Goal: Information Seeking & Learning: Find specific fact

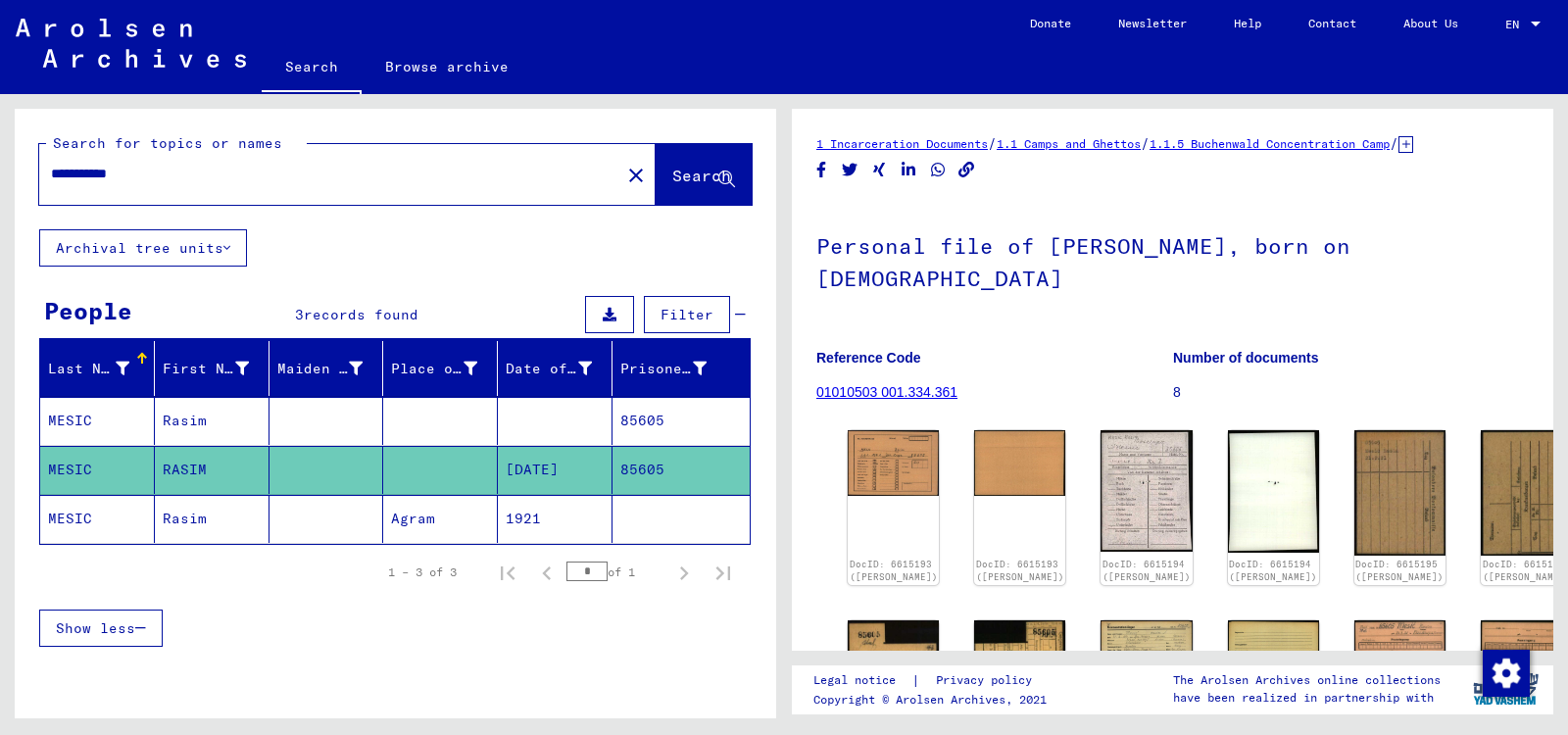
click at [275, 152] on div "**********" at bounding box center [323, 174] width 569 height 44
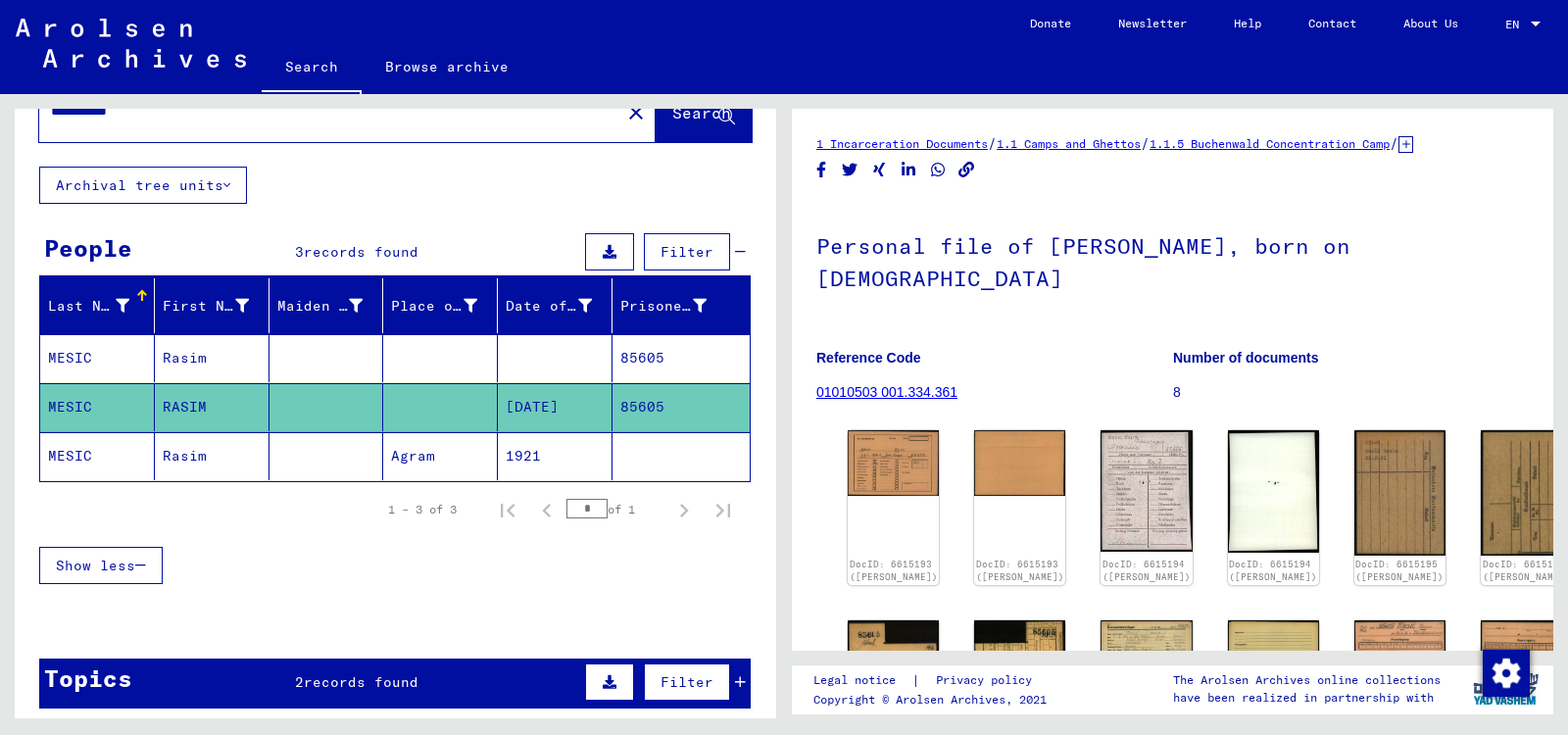
click at [269, 114] on input "**********" at bounding box center [329, 111] width 557 height 21
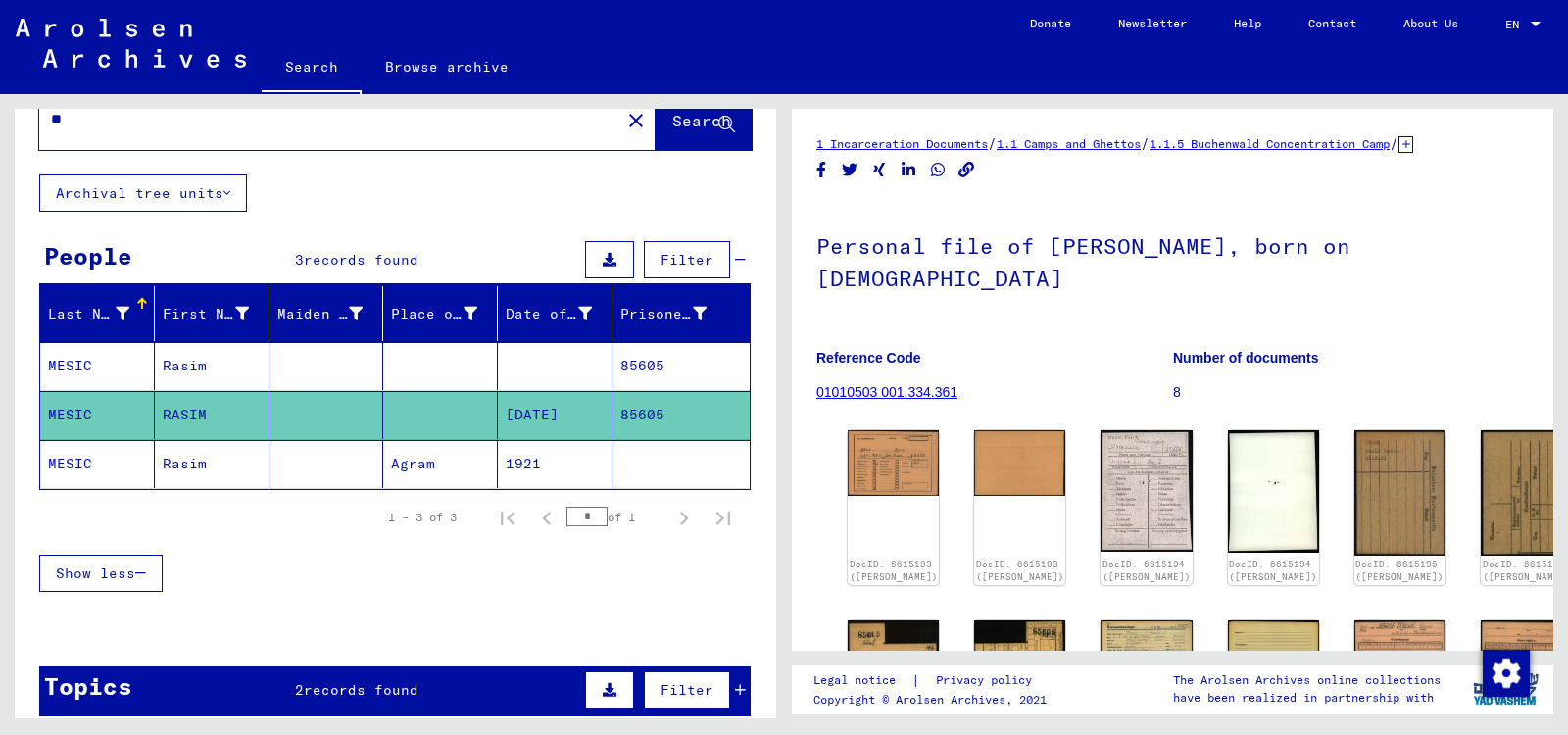
type input "*"
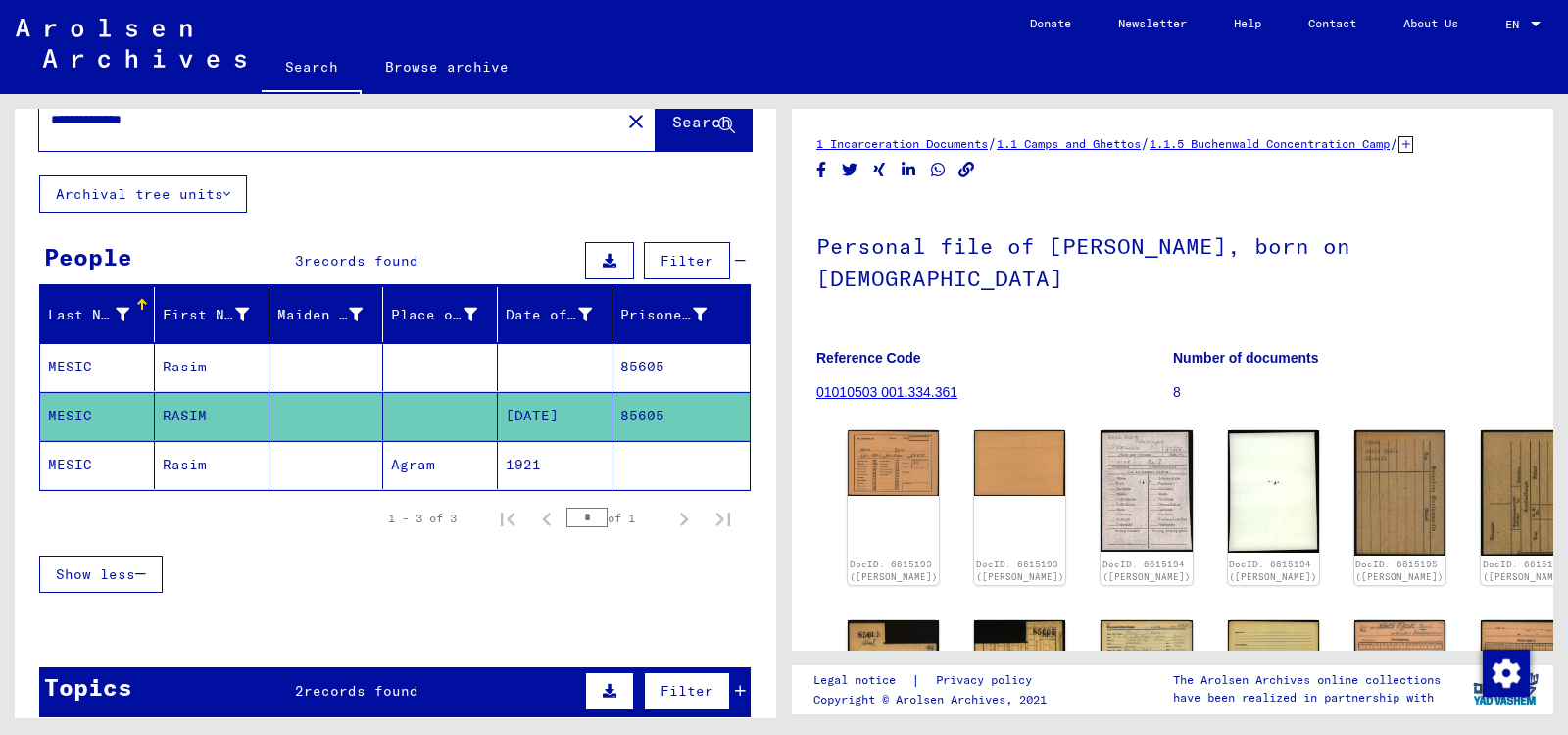
type input "**********"
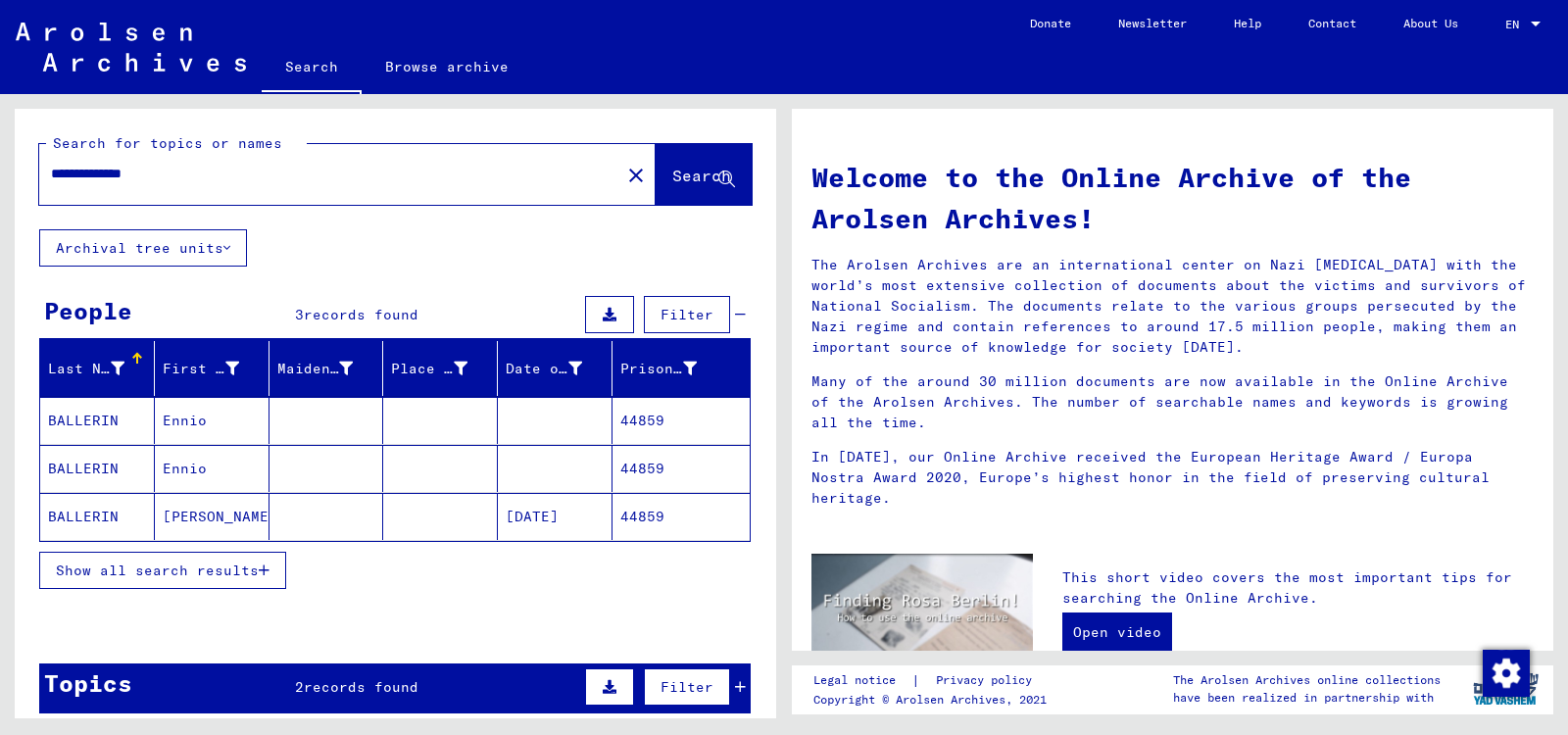
click at [640, 421] on mat-cell "44859" at bounding box center [681, 420] width 137 height 47
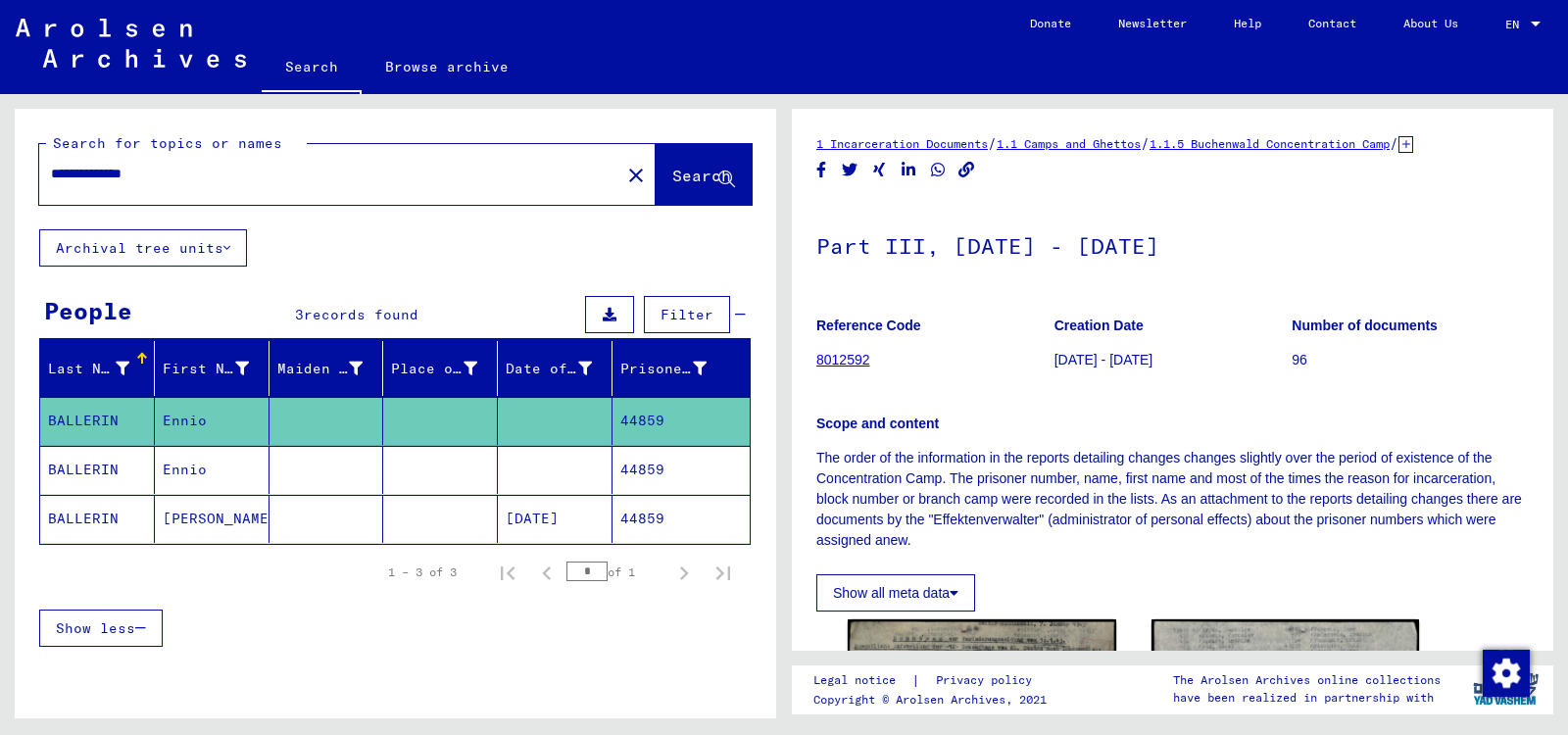
click at [1057, 423] on p "Scope and content" at bounding box center [1172, 423] width 712 height 21
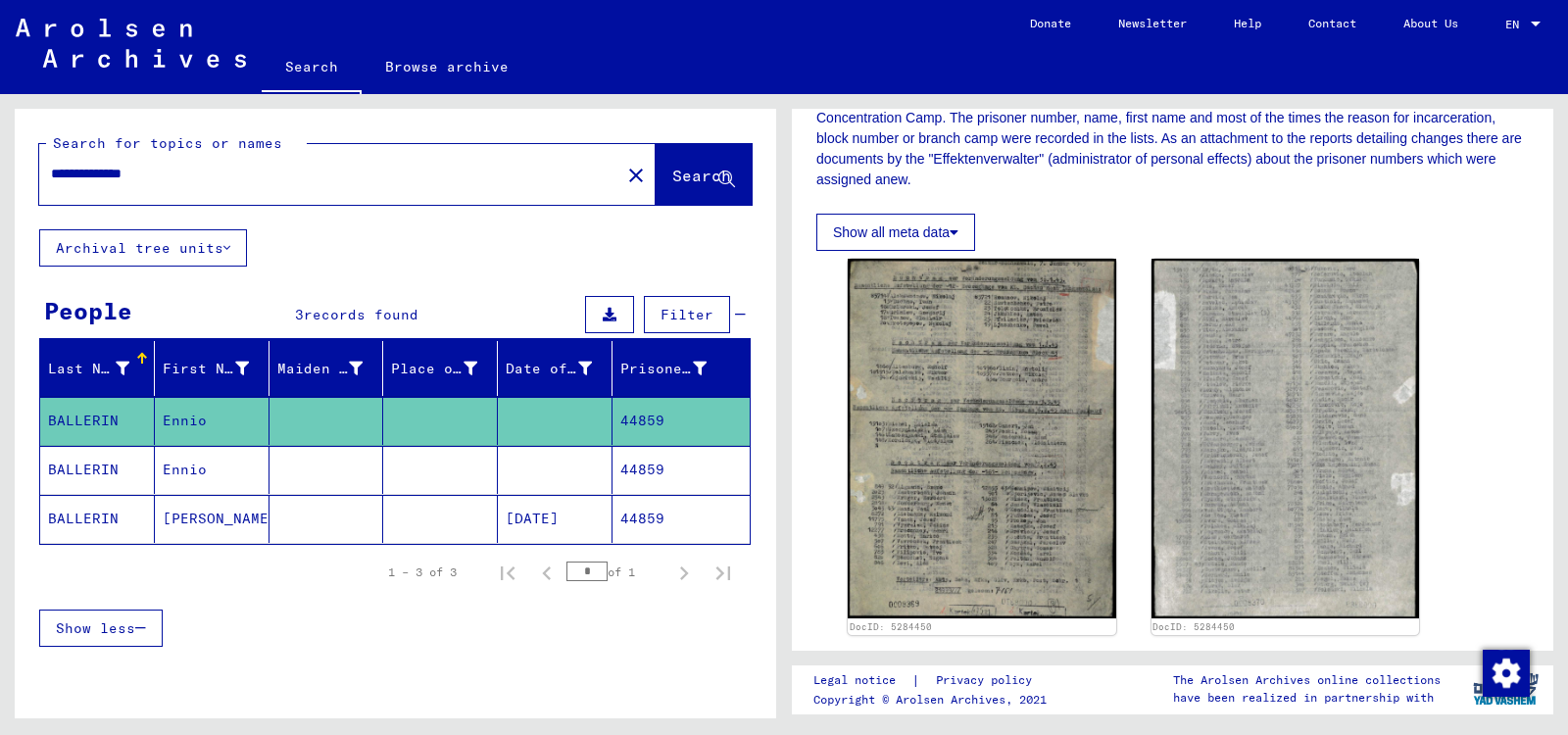
scroll to position [377, 0]
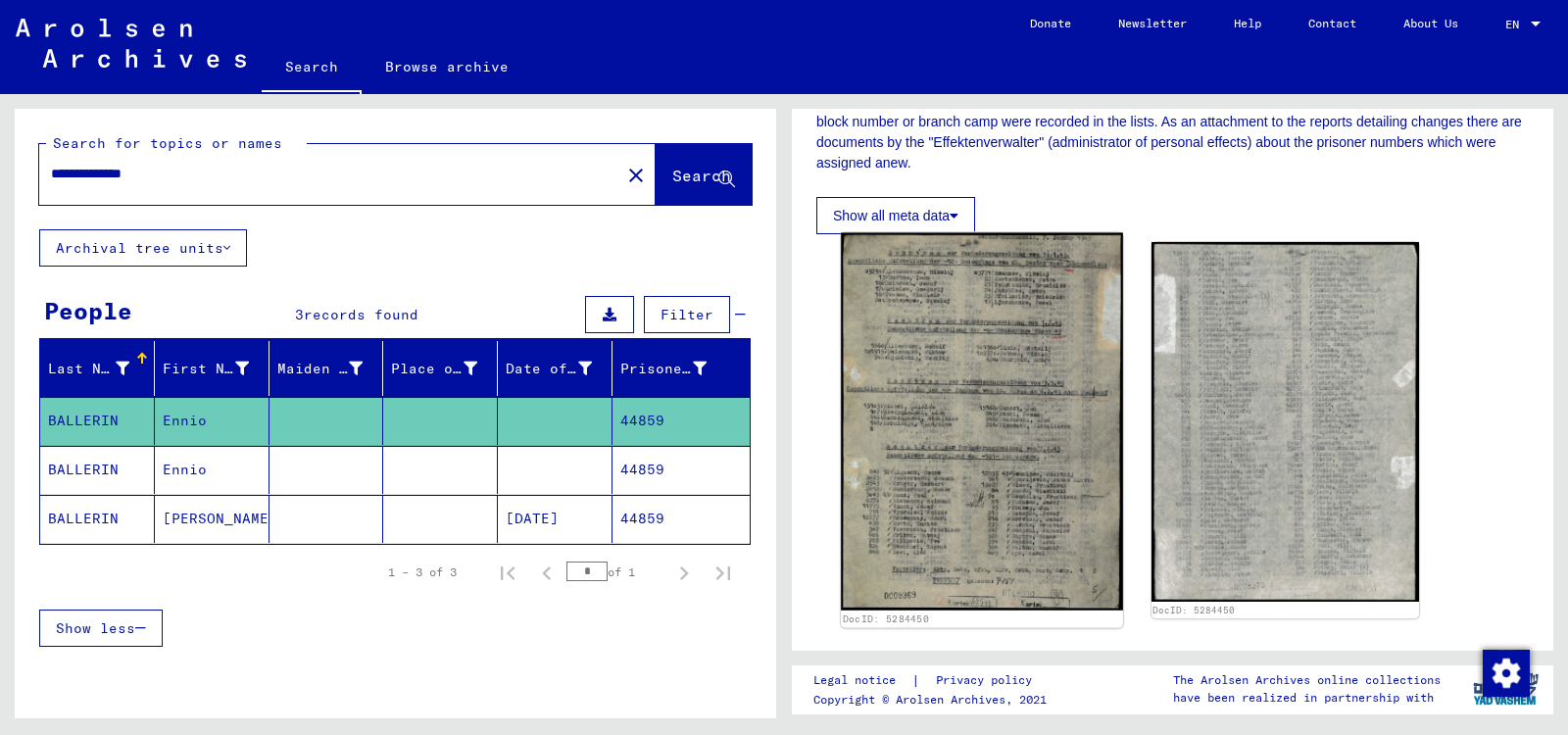
click at [972, 355] on img at bounding box center [980, 422] width 281 height 377
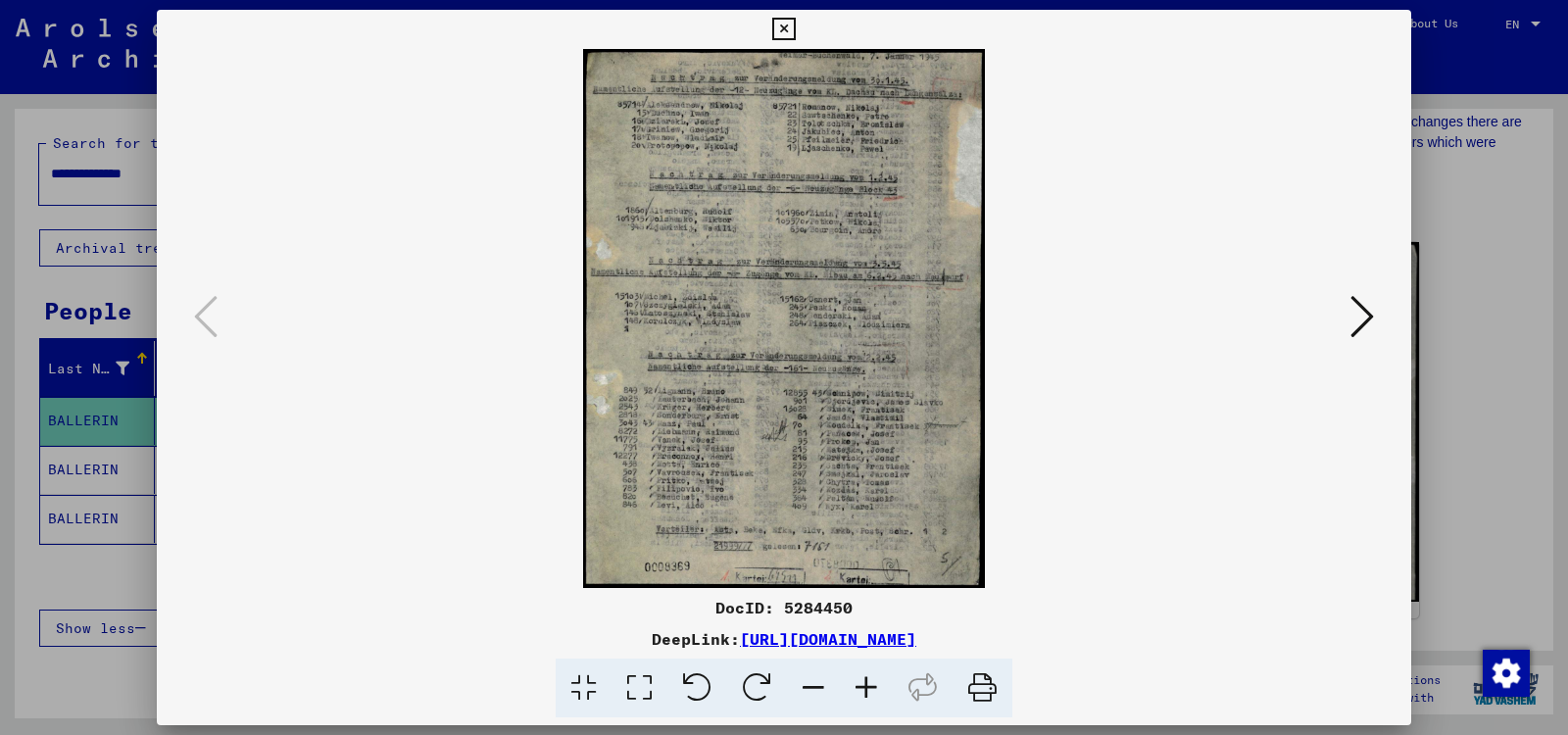
click at [953, 189] on img at bounding box center [784, 318] width 1121 height 539
click at [106, 564] on div at bounding box center [784, 368] width 1568 height 735
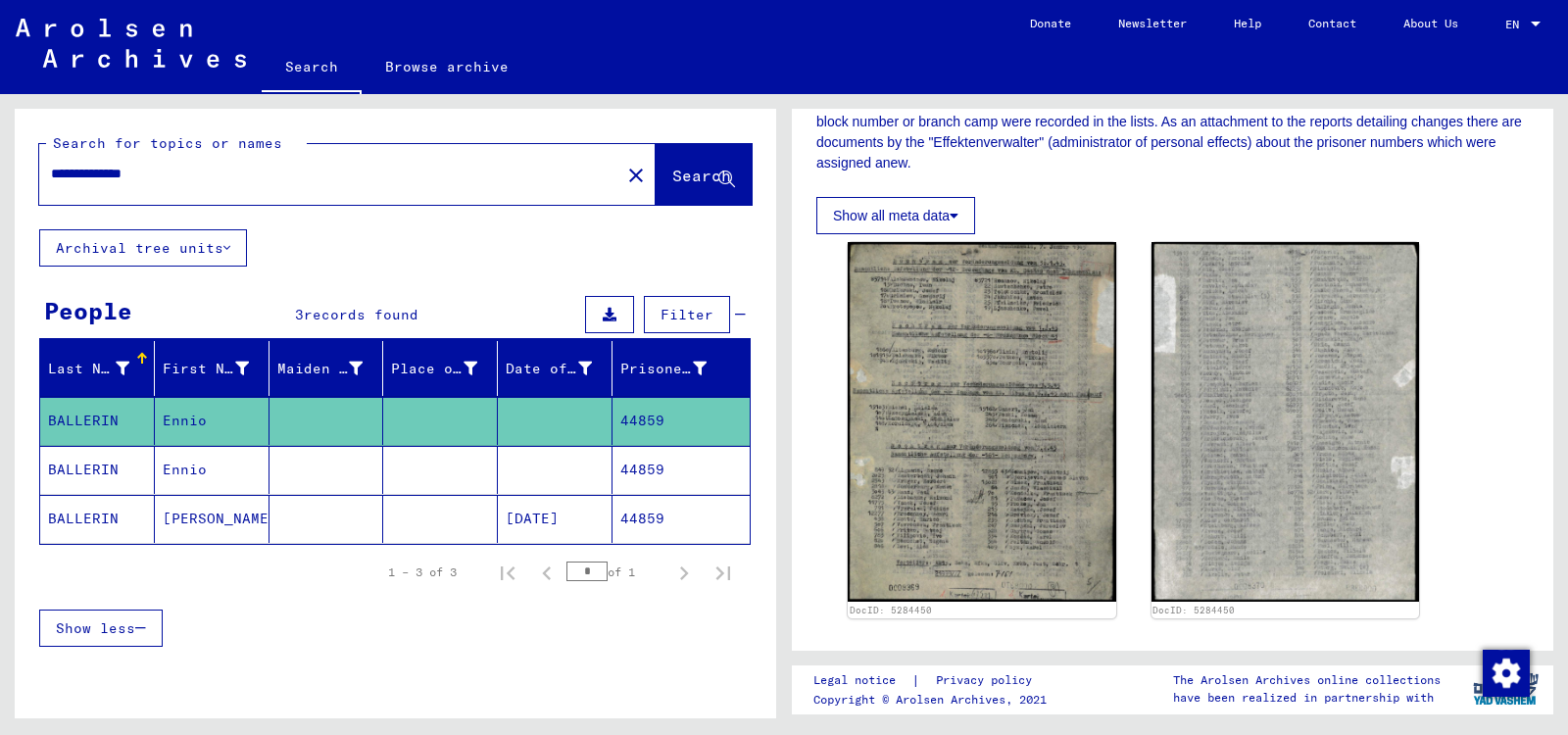
click at [551, 464] on mat-cell at bounding box center [554, 470] width 114 height 48
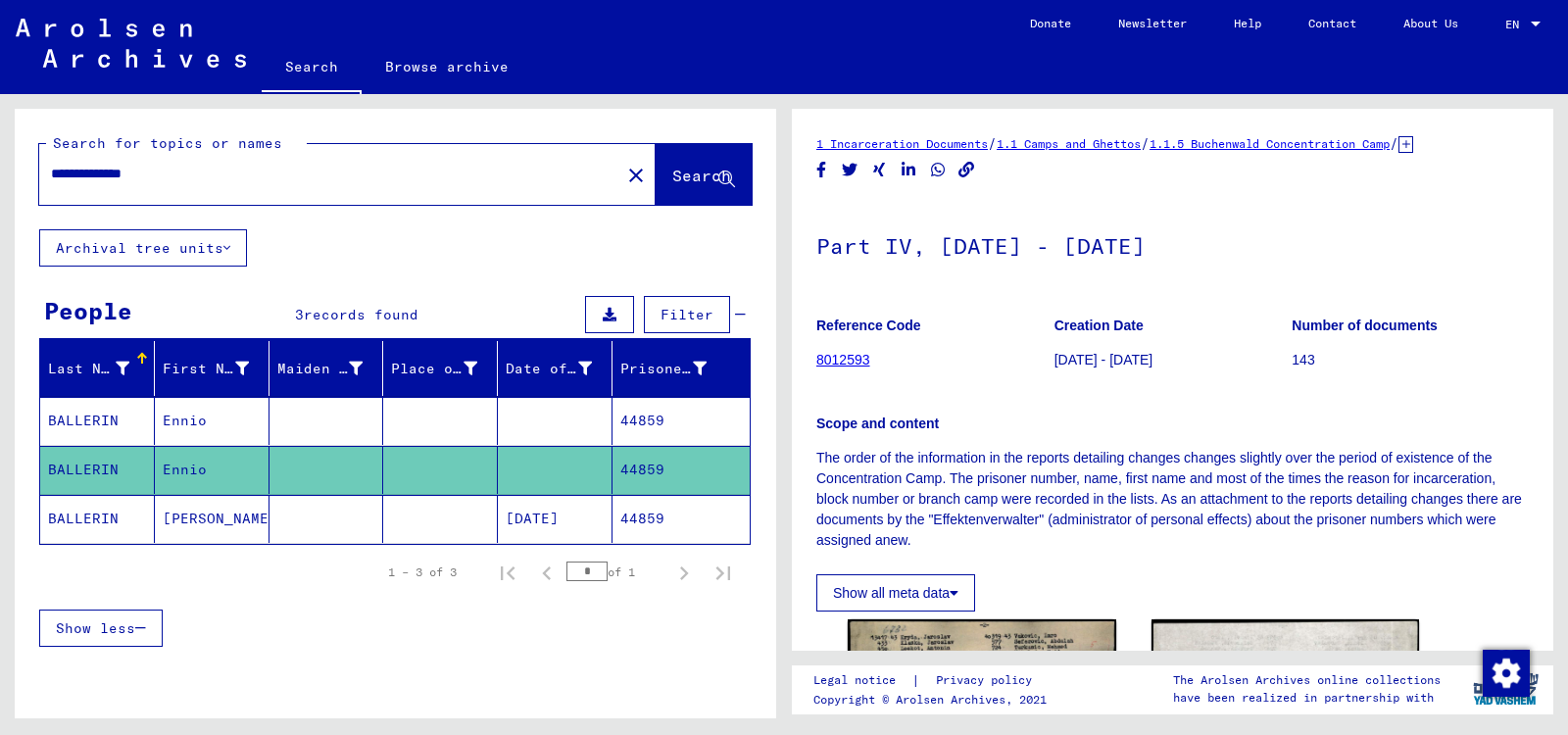
click at [995, 397] on div "Scope and content The order of the information in the reports detailing changes…" at bounding box center [1172, 471] width 712 height 161
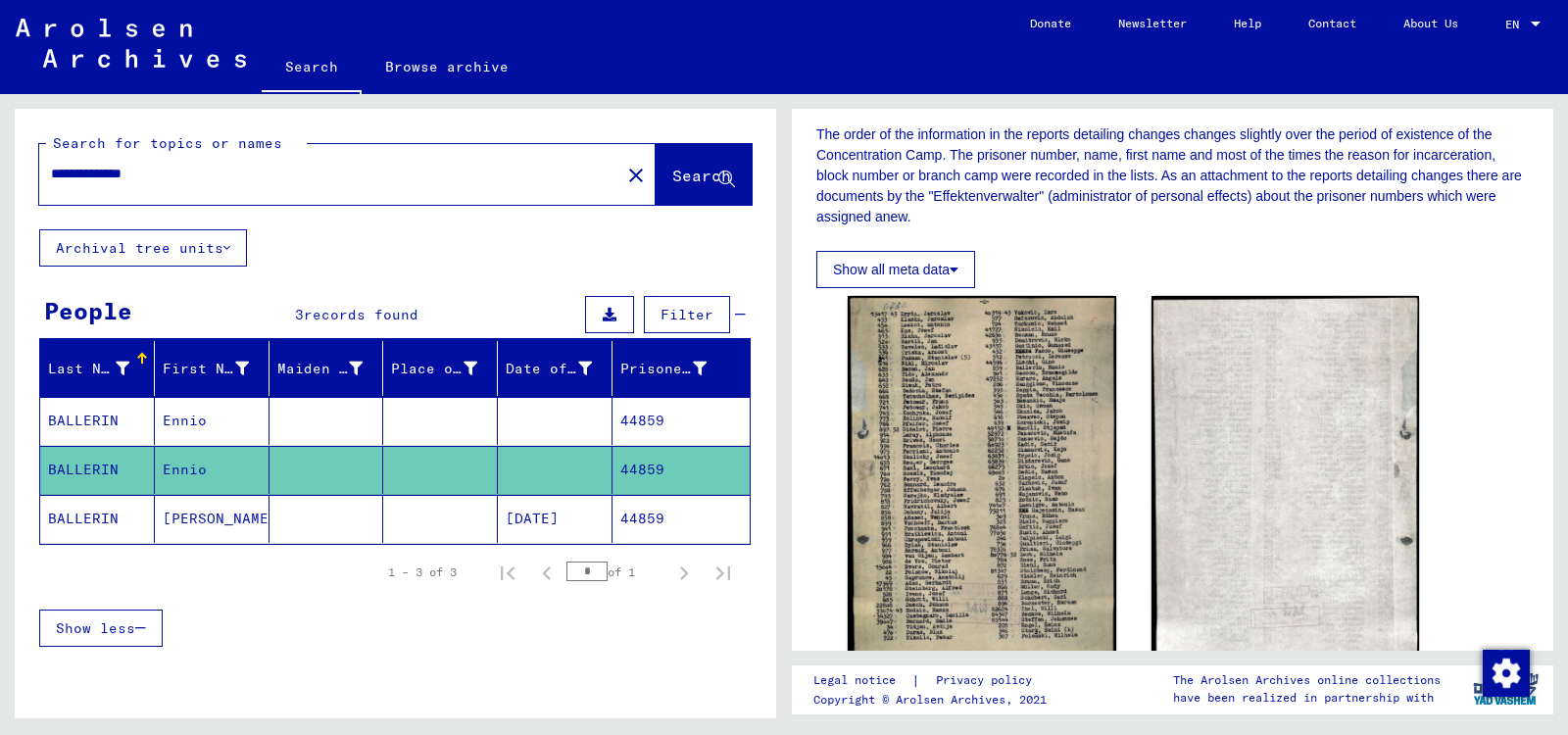
scroll to position [377, 0]
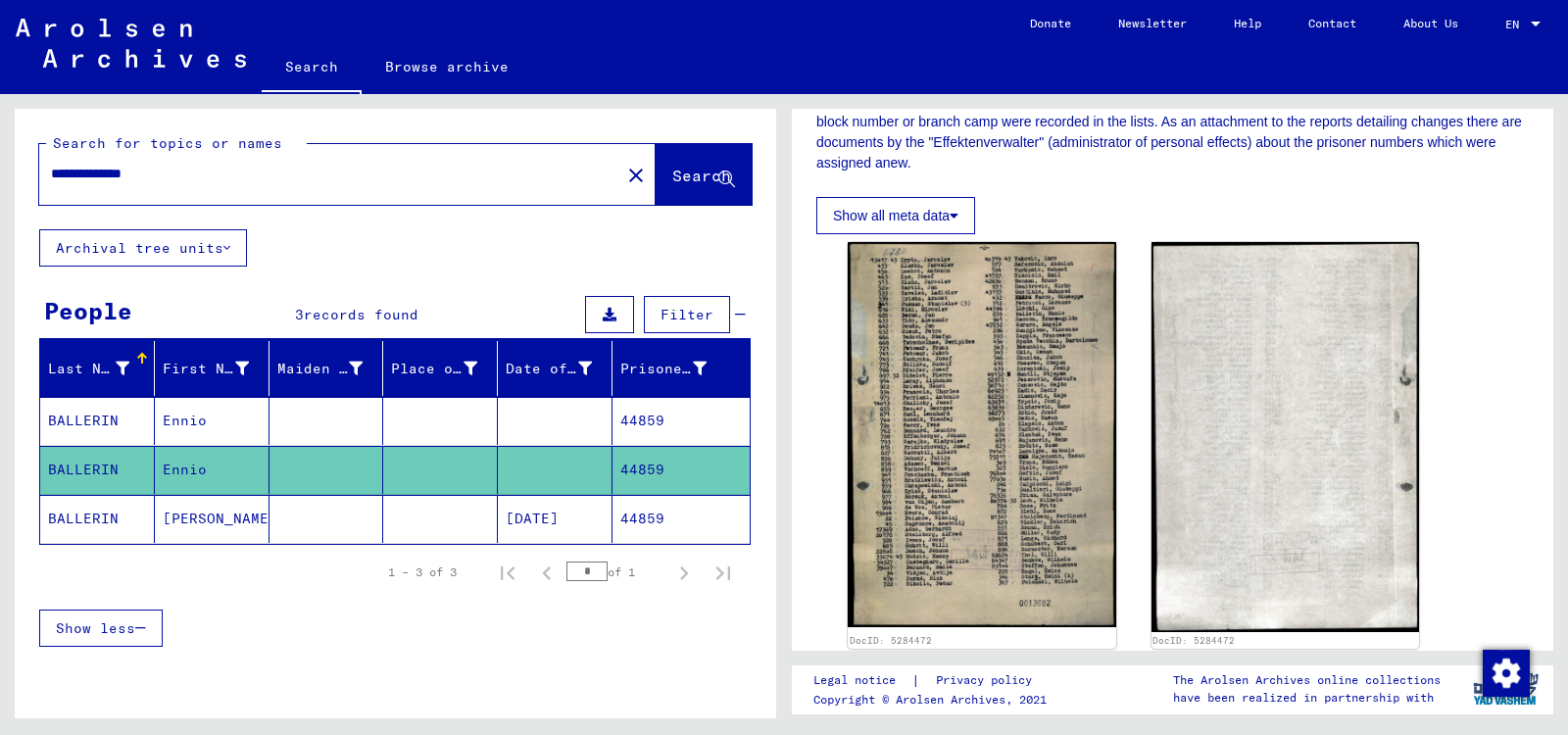
click at [663, 517] on mat-cell "44859" at bounding box center [681, 518] width 137 height 48
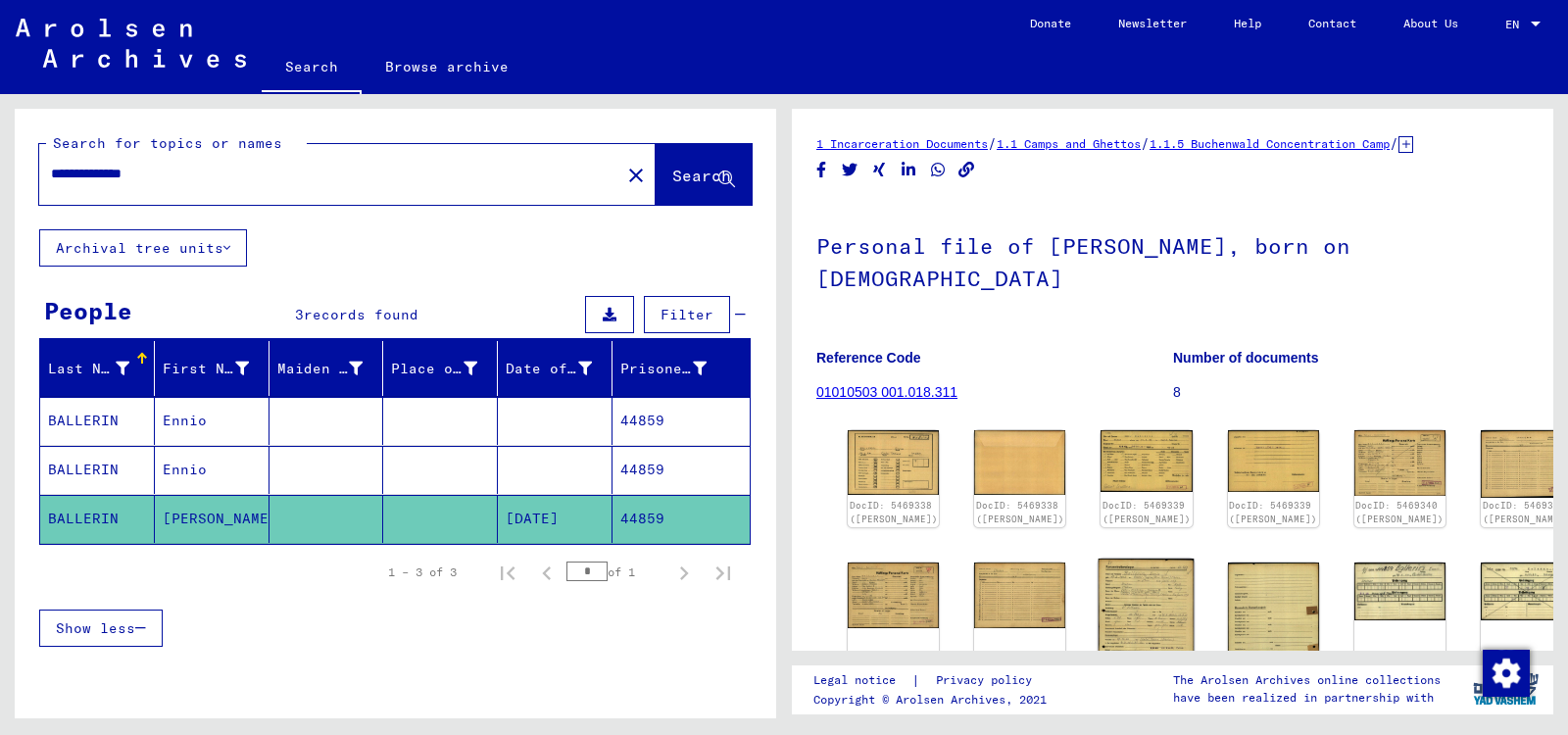
click at [1117, 605] on img at bounding box center [1146, 626] width 96 height 135
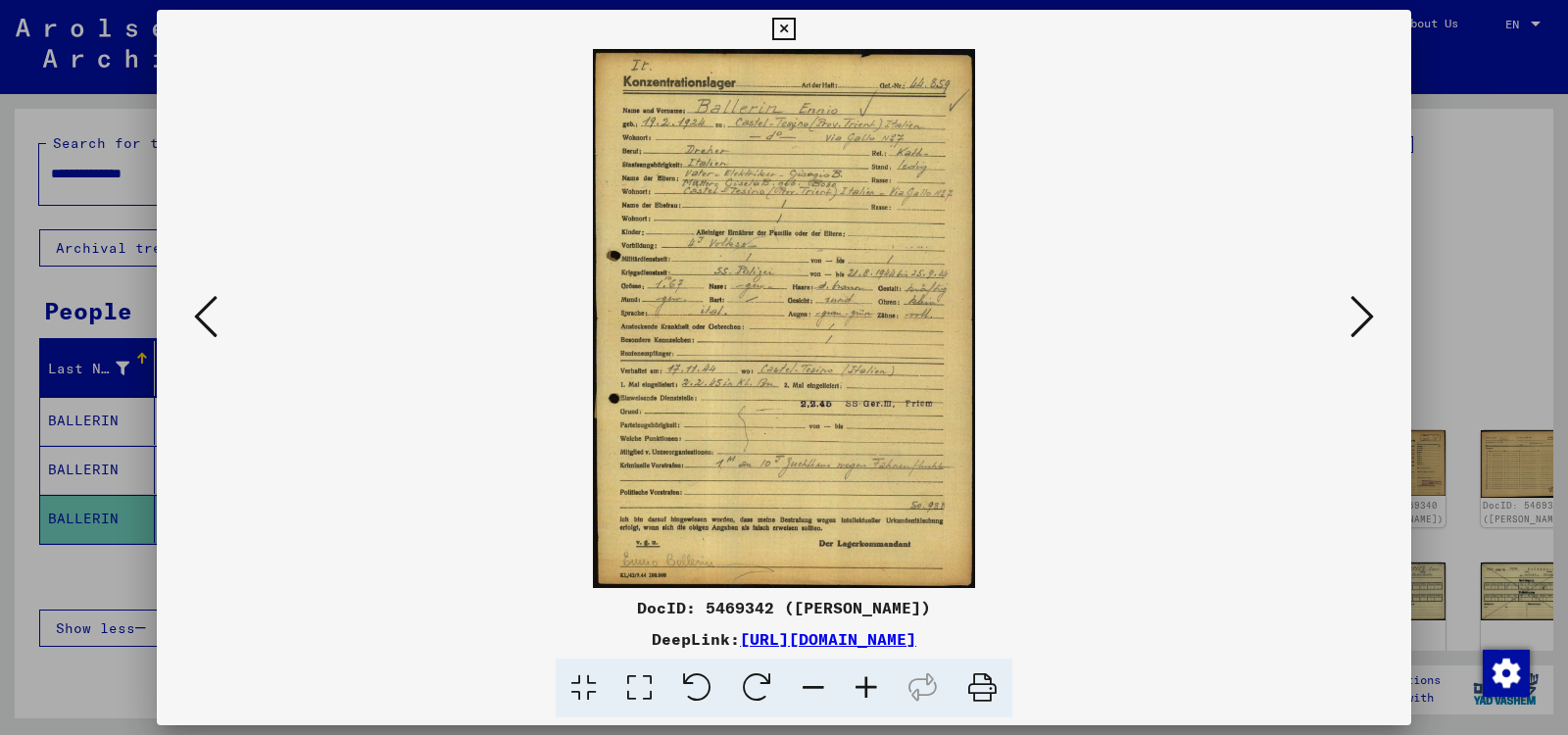
click at [1117, 605] on div "DocID: 5469342 ([PERSON_NAME]) DeepLink: [URL][DOMAIN_NAME]" at bounding box center [784, 657] width 1254 height 122
click at [1361, 315] on icon at bounding box center [1362, 316] width 24 height 47
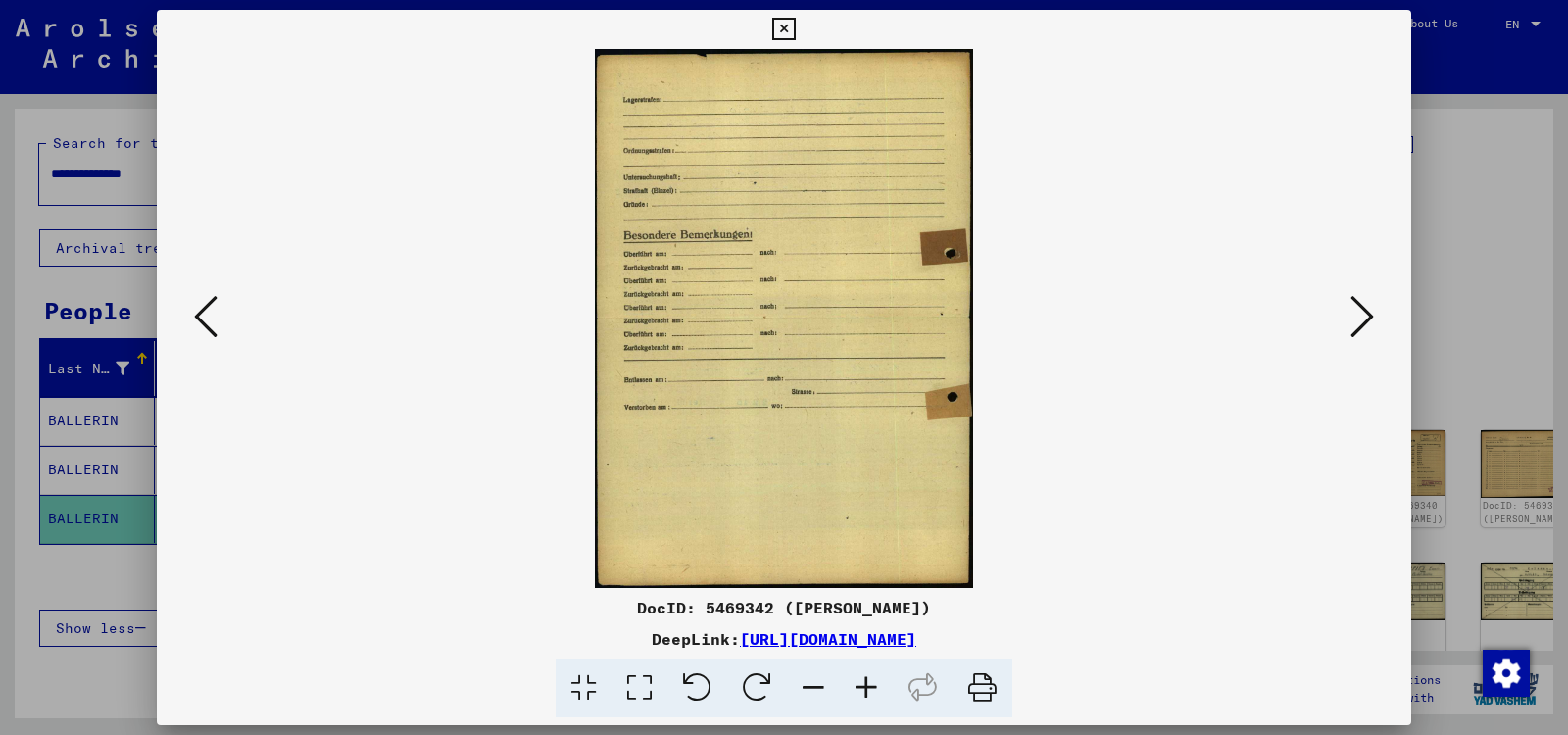
click at [1361, 315] on icon at bounding box center [1362, 316] width 24 height 47
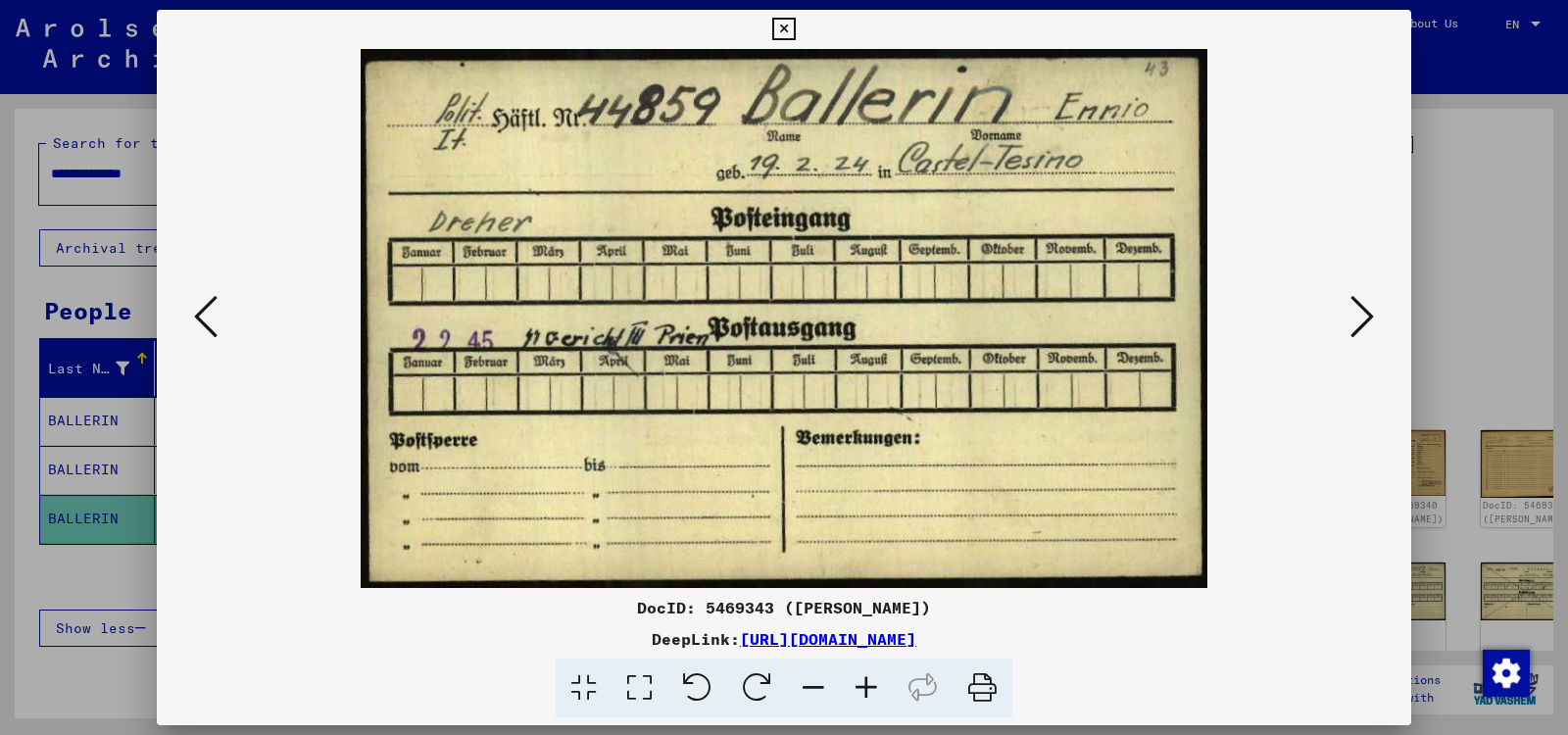
click at [1361, 315] on icon at bounding box center [1362, 316] width 24 height 47
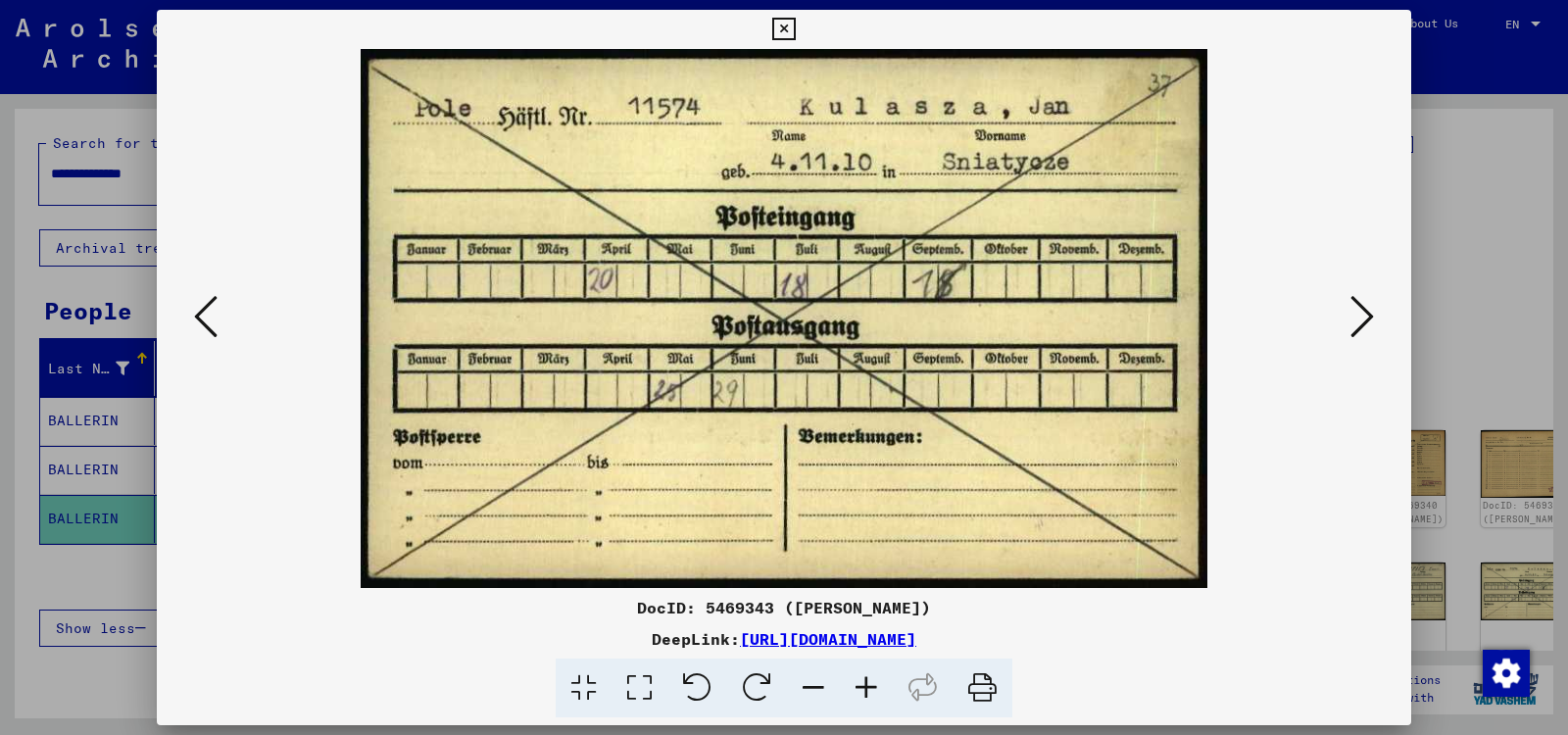
click at [1361, 315] on icon at bounding box center [1362, 316] width 24 height 47
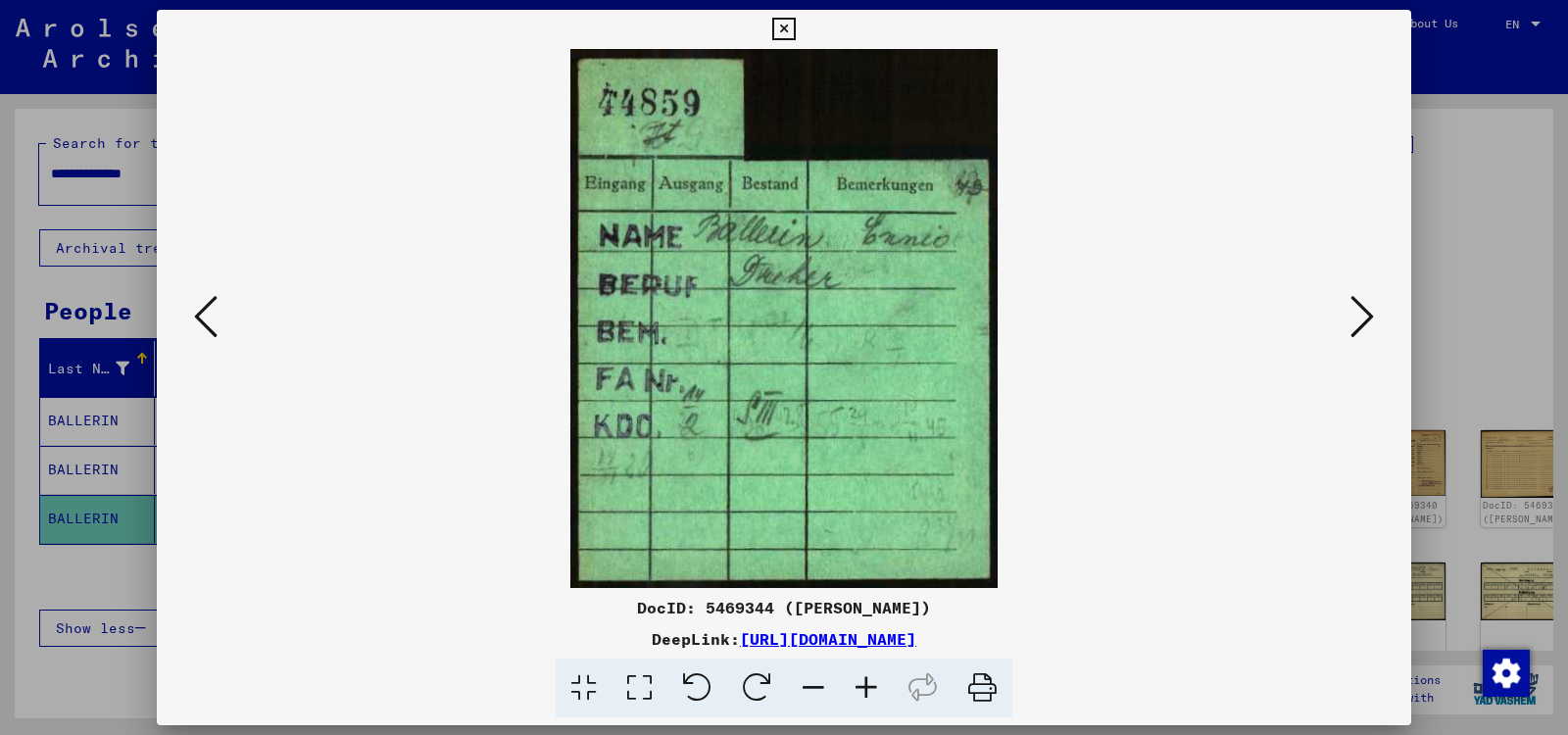
click at [1361, 315] on icon at bounding box center [1362, 316] width 24 height 47
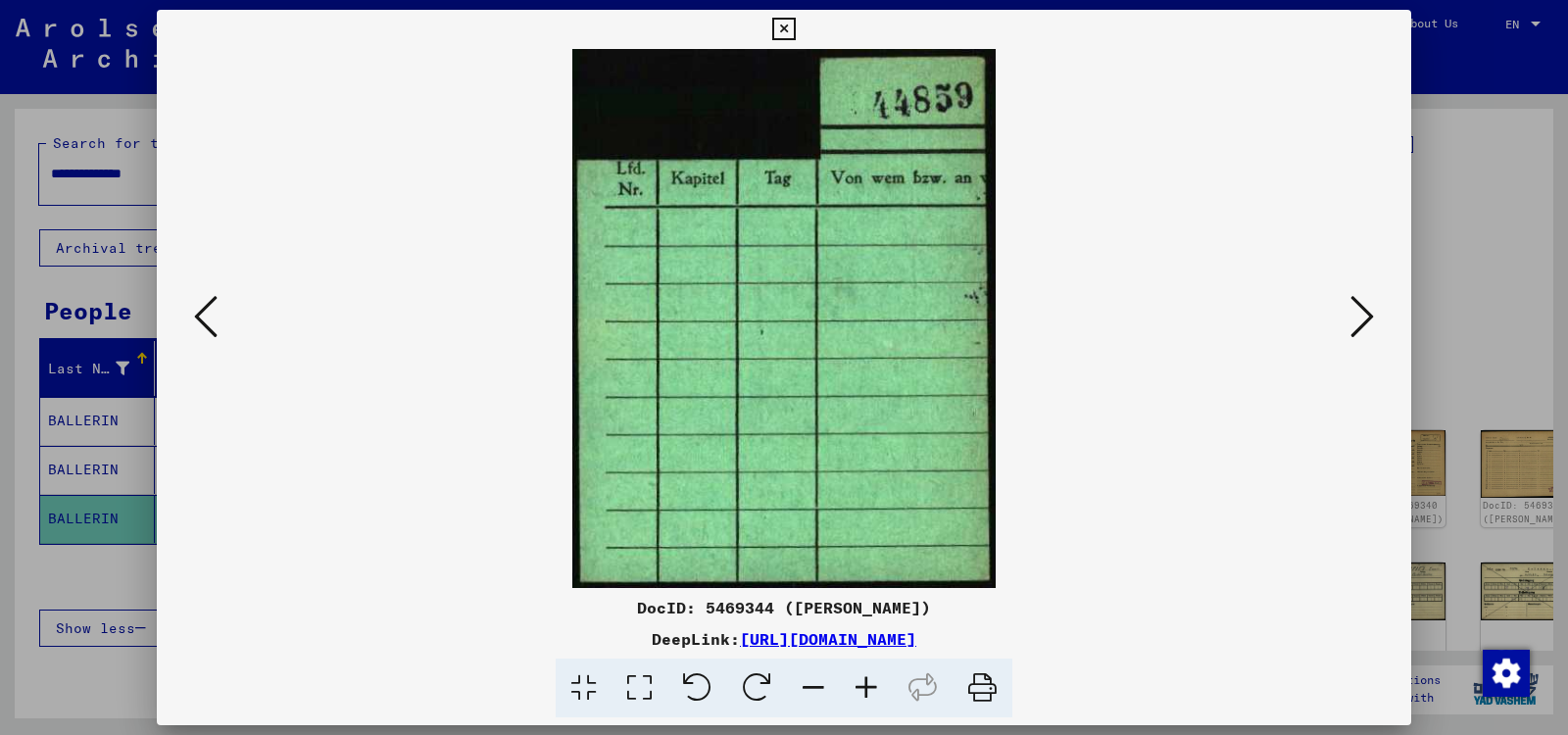
click at [1361, 315] on icon at bounding box center [1362, 316] width 24 height 47
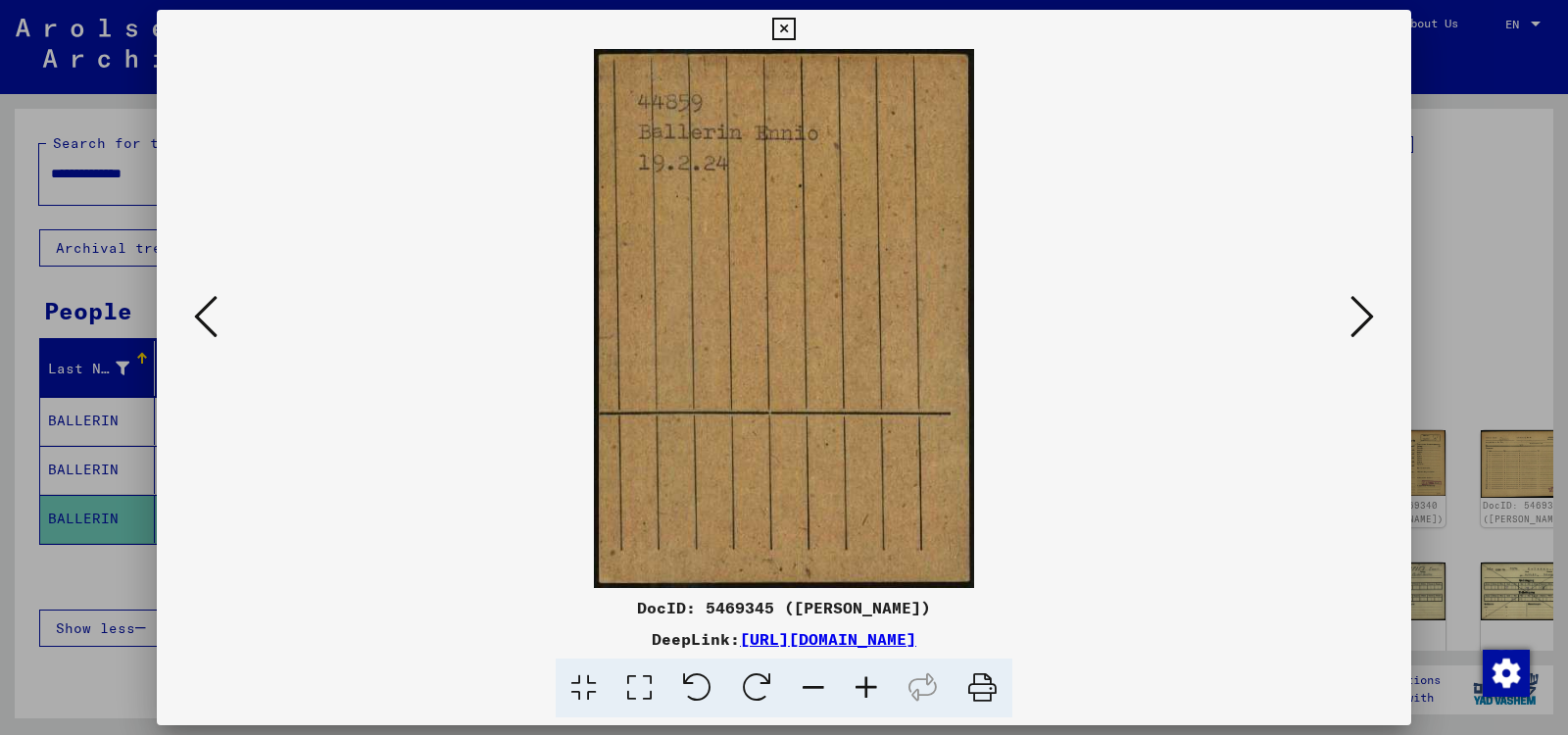
click at [1361, 315] on icon at bounding box center [1362, 316] width 24 height 47
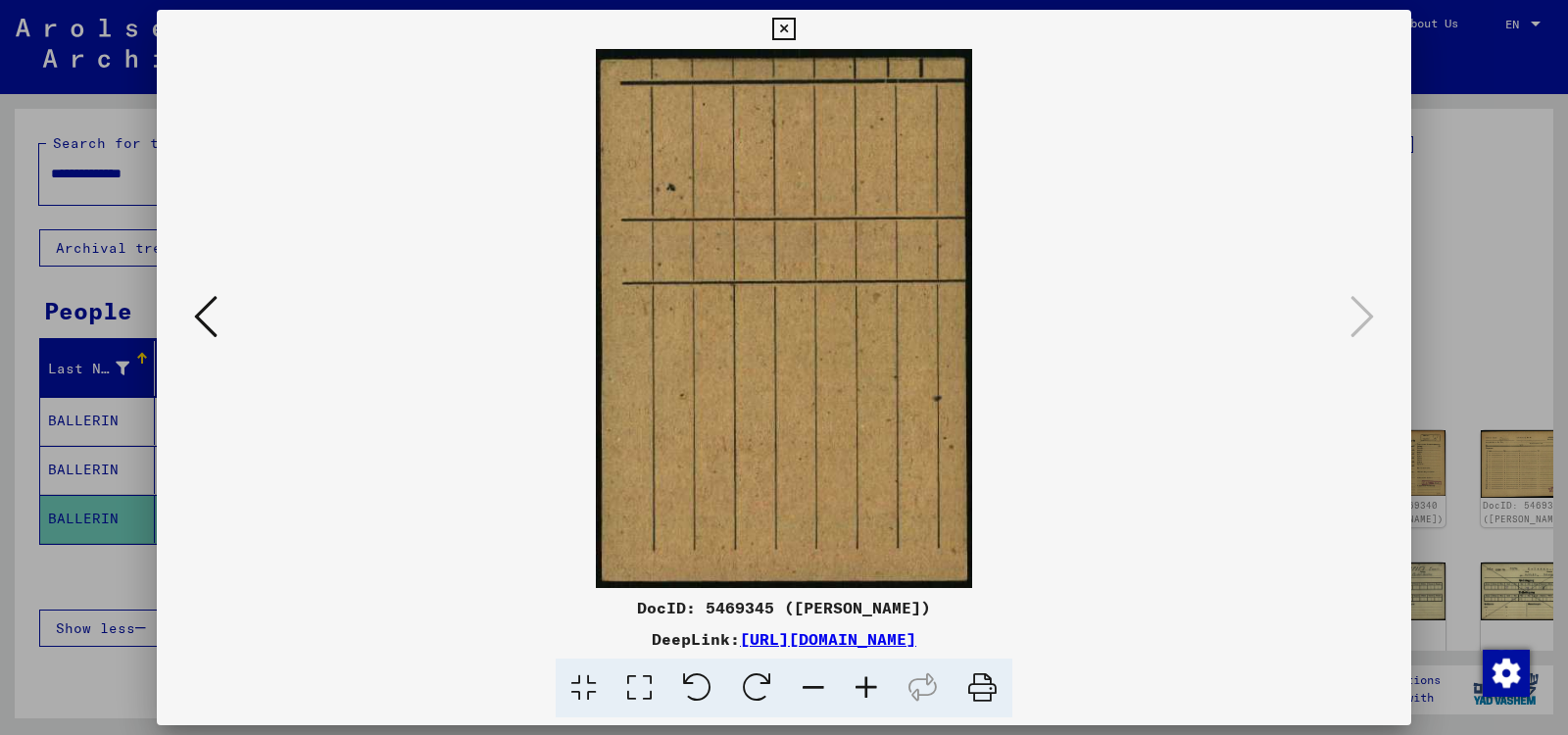
click at [794, 30] on icon at bounding box center [783, 30] width 23 height 24
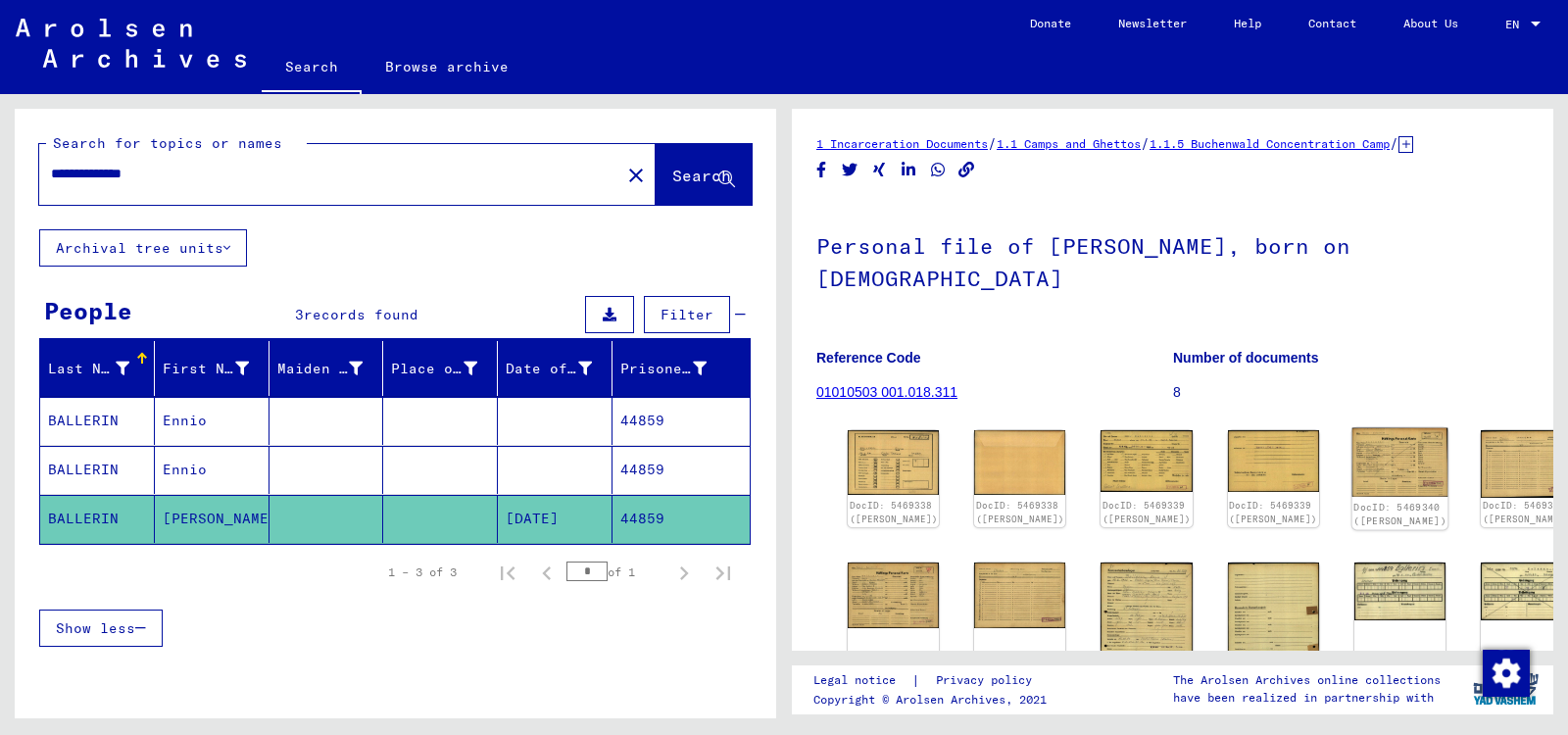
click at [1352, 428] on img at bounding box center [1399, 462] width 96 height 69
